Goal: Information Seeking & Learning: Learn about a topic

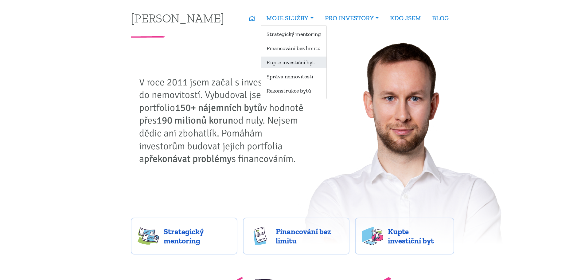
click at [290, 59] on link "Kupte investiční byt" at bounding box center [293, 62] width 65 height 11
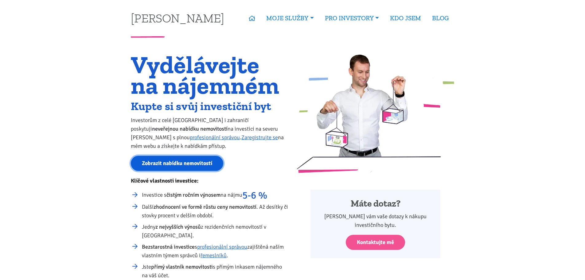
click at [161, 160] on link "Zobrazit nabídku nemovitostí" at bounding box center [177, 163] width 93 height 15
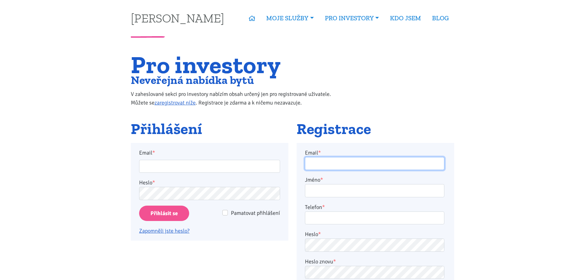
type input "skalicky18@gmail.com"
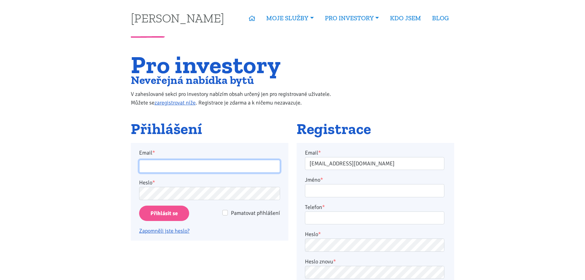
type input "skalicky18@gmail.com"
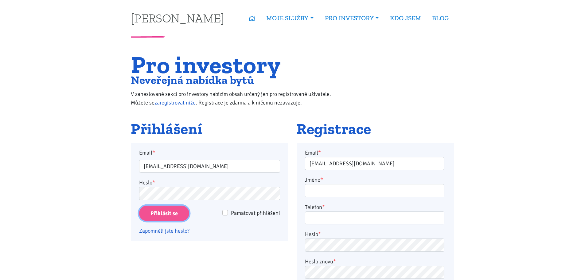
click at [165, 210] on input "Přihlásit se" at bounding box center [164, 214] width 50 height 16
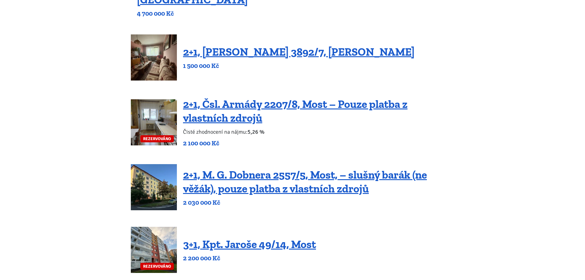
scroll to position [123, 0]
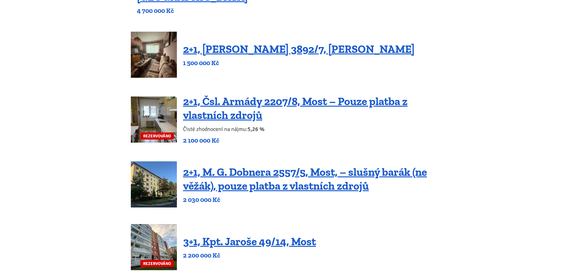
click at [145, 114] on img at bounding box center [154, 120] width 46 height 46
click at [140, 112] on img at bounding box center [154, 120] width 46 height 46
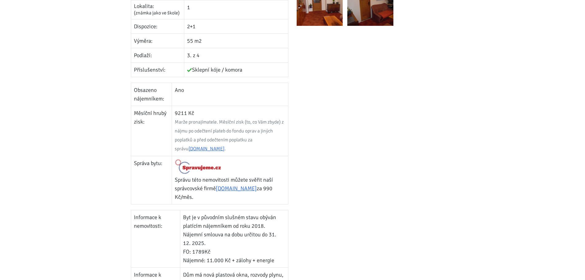
scroll to position [307, 0]
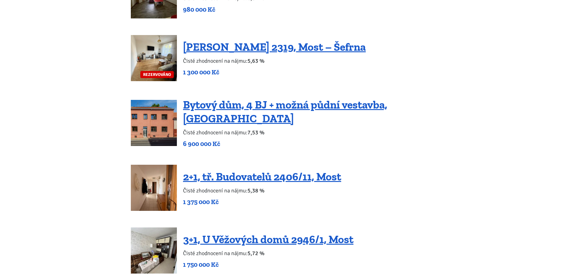
scroll to position [922, 0]
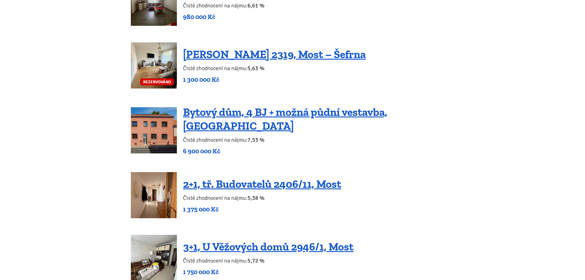
click at [141, 129] on img at bounding box center [154, 130] width 46 height 46
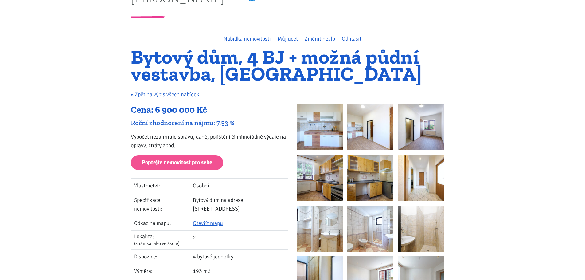
scroll to position [31, 0]
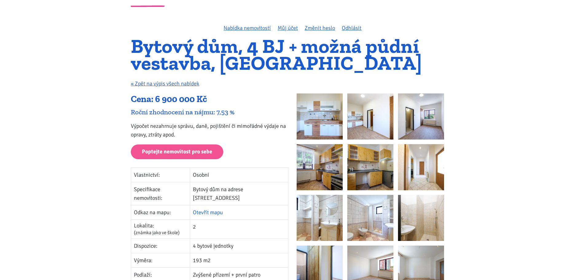
click at [219, 209] on link "Otevřít mapu" at bounding box center [208, 212] width 30 height 7
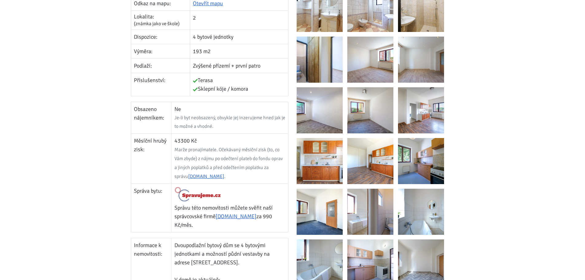
scroll to position [36, 0]
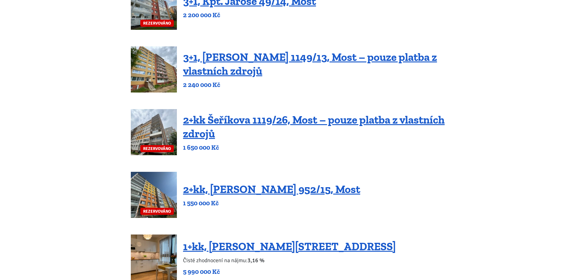
scroll to position [277, 0]
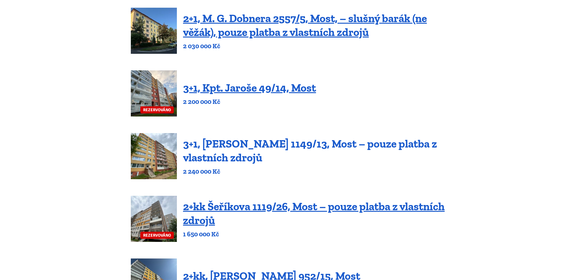
click at [235, 160] on link "3+1, [PERSON_NAME] 1149/13, Most – pouze platba z vlastních zdrojů" at bounding box center [310, 150] width 254 height 27
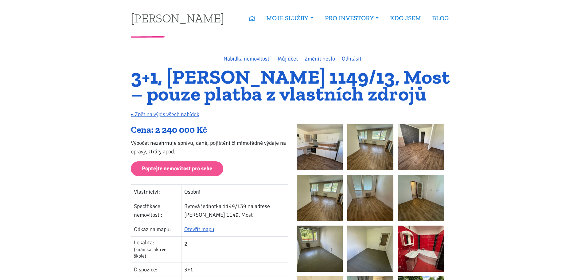
click at [331, 141] on img at bounding box center [320, 147] width 46 height 46
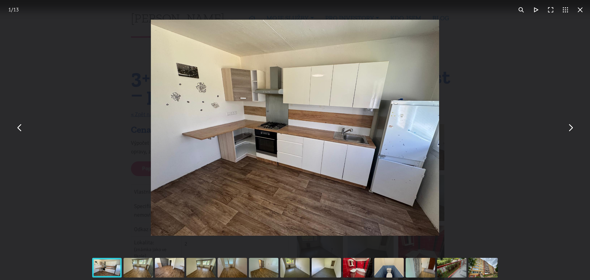
click at [571, 129] on button "You can close this modal content with the ESC key" at bounding box center [570, 127] width 15 height 15
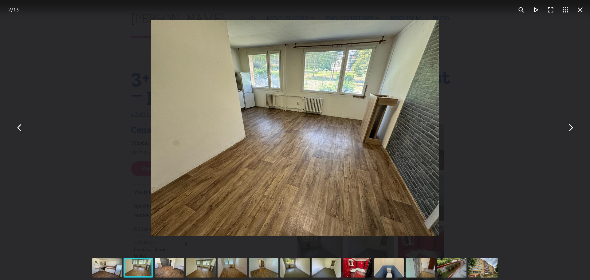
click at [571, 128] on button "You can close this modal content with the ESC key" at bounding box center [570, 127] width 15 height 15
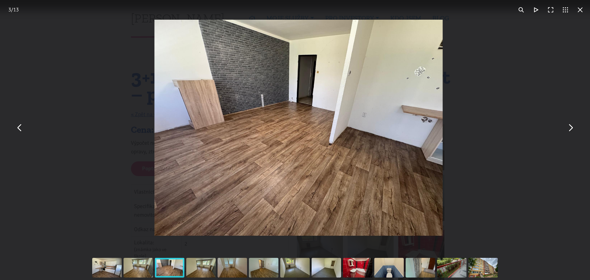
click at [571, 128] on button "You can close this modal content with the ESC key" at bounding box center [570, 127] width 15 height 15
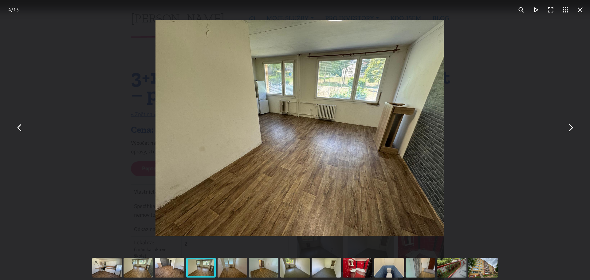
click at [571, 128] on button "You can close this modal content with the ESC key" at bounding box center [570, 127] width 15 height 15
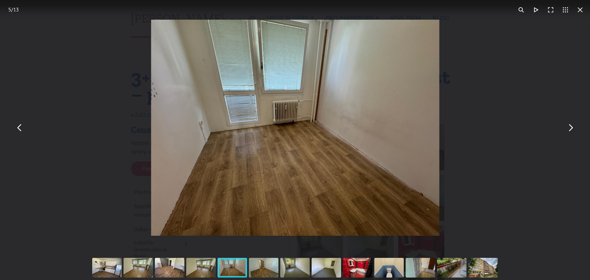
click at [571, 128] on button "You can close this modal content with the ESC key" at bounding box center [570, 127] width 15 height 15
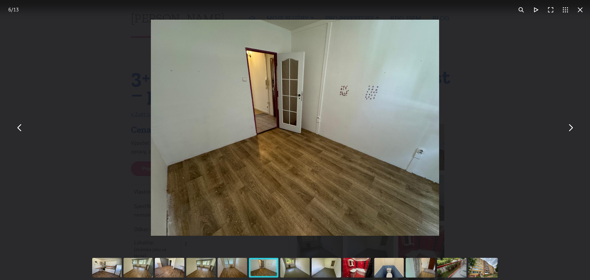
click at [571, 128] on button "You can close this modal content with the ESC key" at bounding box center [570, 127] width 15 height 15
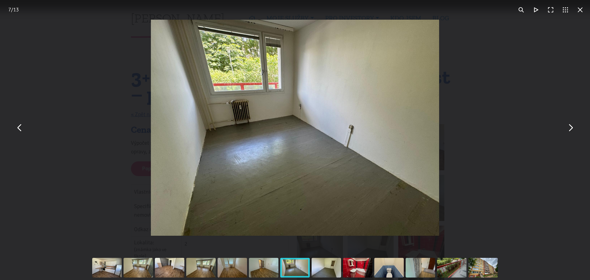
click at [571, 128] on button "You can close this modal content with the ESC key" at bounding box center [570, 127] width 15 height 15
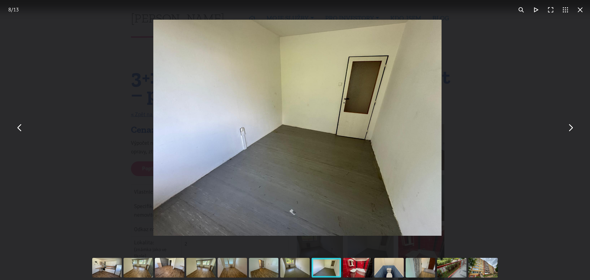
click at [571, 128] on button "You can close this modal content with the ESC key" at bounding box center [570, 127] width 15 height 15
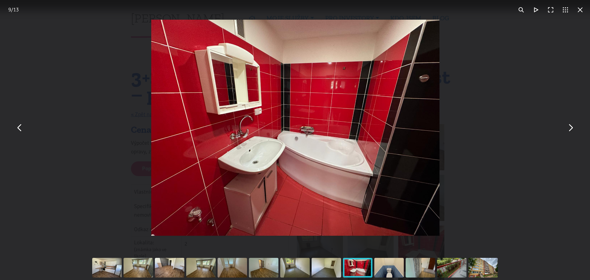
click at [571, 128] on button "You can close this modal content with the ESC key" at bounding box center [570, 127] width 15 height 15
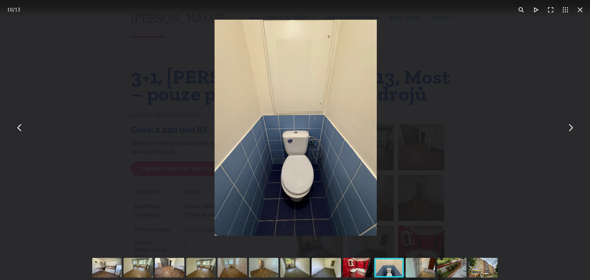
click at [571, 128] on button "You can close this modal content with the ESC key" at bounding box center [570, 127] width 15 height 15
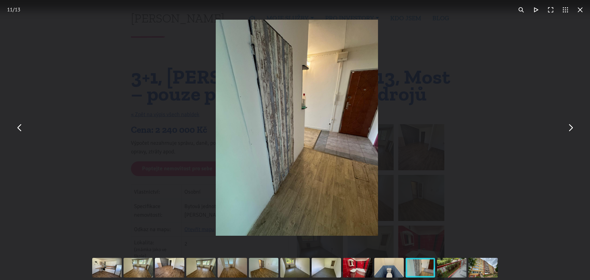
click at [571, 128] on button "You can close this modal content with the ESC key" at bounding box center [570, 127] width 15 height 15
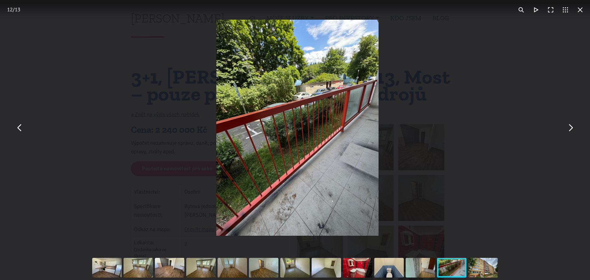
click at [571, 128] on button "You can close this modal content with the ESC key" at bounding box center [570, 127] width 15 height 15
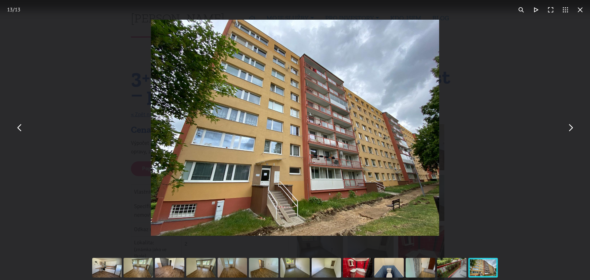
click at [18, 132] on button "You can close this modal content with the ESC key" at bounding box center [19, 127] width 15 height 15
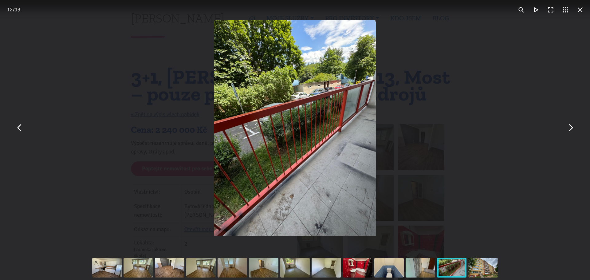
click at [570, 132] on button "You can close this modal content with the ESC key" at bounding box center [570, 127] width 15 height 15
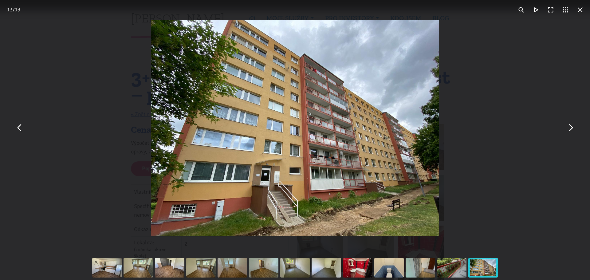
click at [18, 127] on button "You can close this modal content with the ESC key" at bounding box center [19, 127] width 15 height 15
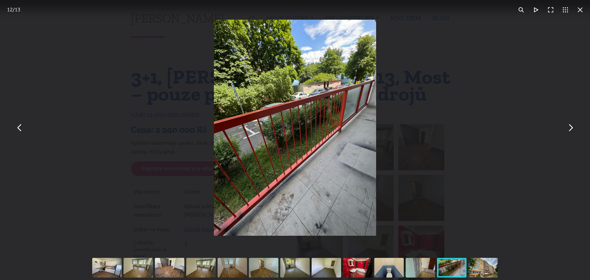
click at [18, 127] on button "You can close this modal content with the ESC key" at bounding box center [19, 127] width 15 height 15
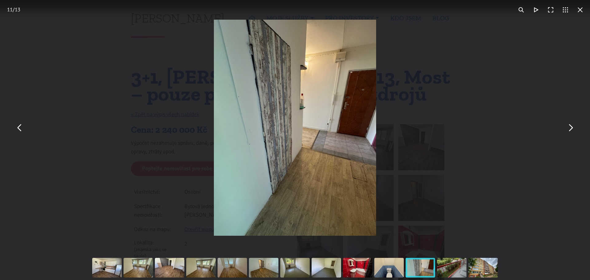
click at [575, 126] on button "You can close this modal content with the ESC key" at bounding box center [570, 127] width 15 height 15
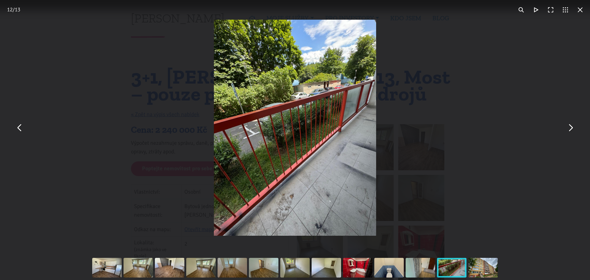
click at [575, 126] on button "You can close this modal content with the ESC key" at bounding box center [570, 127] width 15 height 15
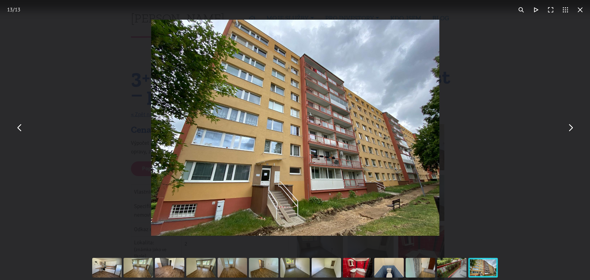
click at [571, 127] on button "You can close this modal content with the ESC key" at bounding box center [570, 127] width 15 height 15
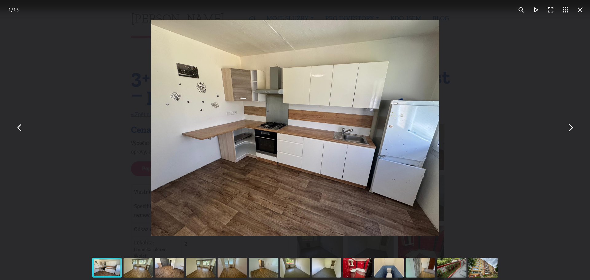
click at [571, 127] on button "You can close this modal content with the ESC key" at bounding box center [570, 127] width 15 height 15
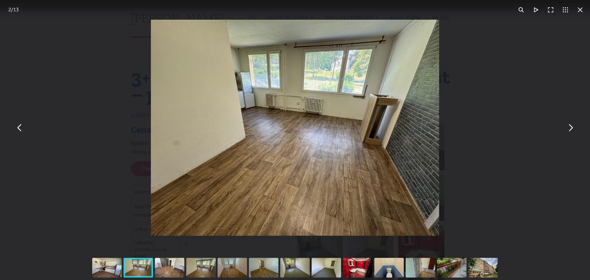
click at [571, 127] on button "You can close this modal content with the ESC key" at bounding box center [570, 127] width 15 height 15
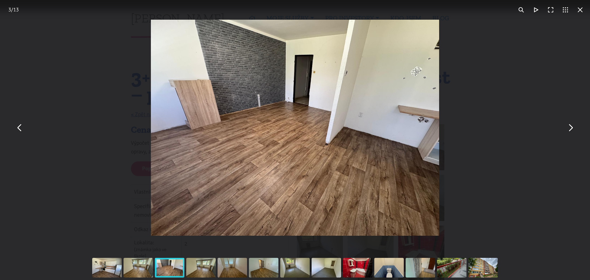
click at [571, 127] on button "You can close this modal content with the ESC key" at bounding box center [570, 127] width 15 height 15
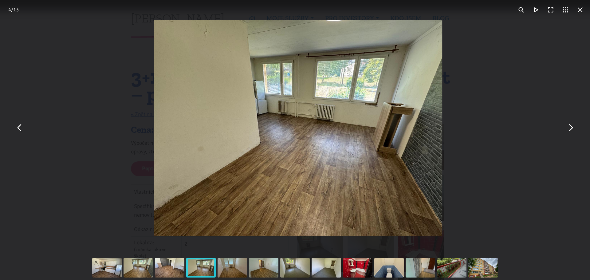
click at [571, 127] on button "You can close this modal content with the ESC key" at bounding box center [570, 127] width 15 height 15
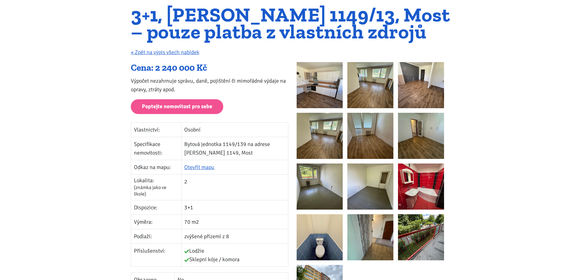
scroll to position [61, 0]
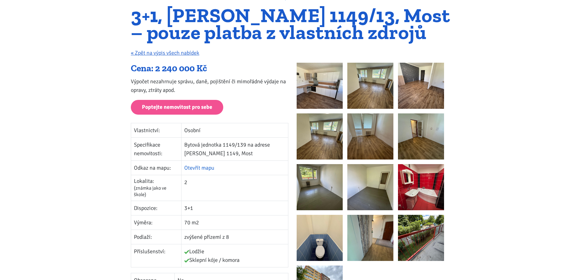
click at [215, 170] on link "Otevřít mapu" at bounding box center [199, 167] width 30 height 7
